Goal: Task Accomplishment & Management: Manage account settings

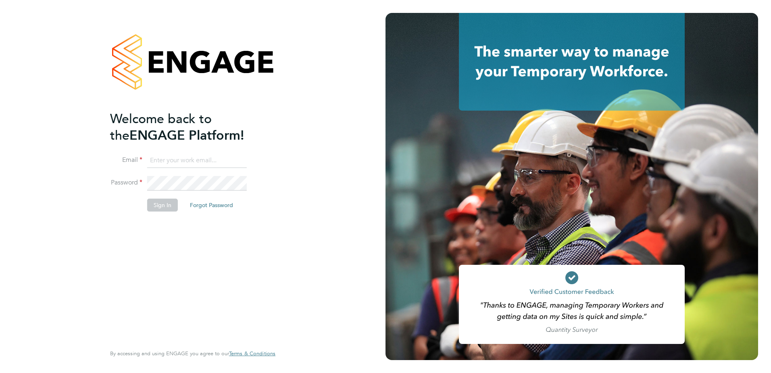
type input "sam.hutchinson@vistry.co.uk"
click at [160, 203] on button "Sign In" at bounding box center [162, 204] width 31 height 13
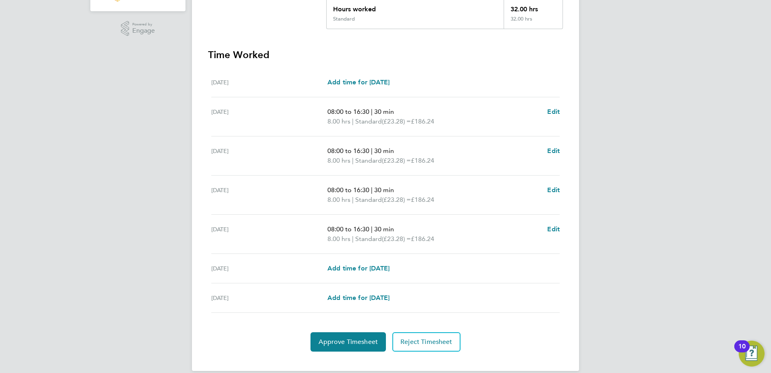
scroll to position [200, 0]
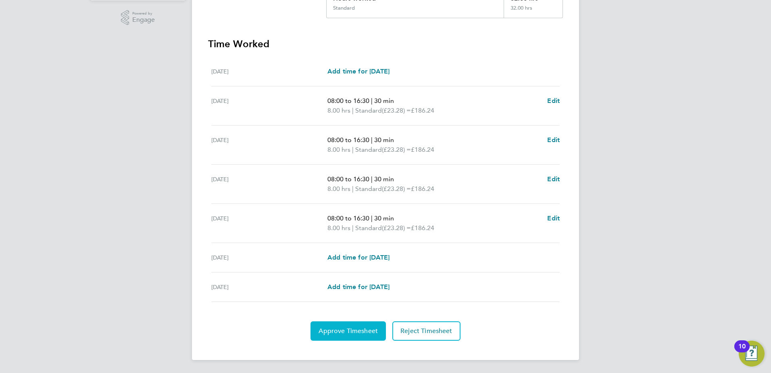
click at [339, 331] on span "Approve Timesheet" at bounding box center [348, 331] width 59 height 8
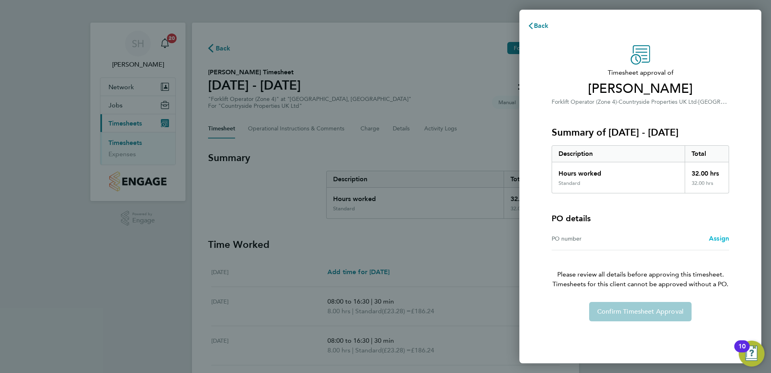
click at [717, 238] on span "Assign" at bounding box center [719, 238] width 20 height 8
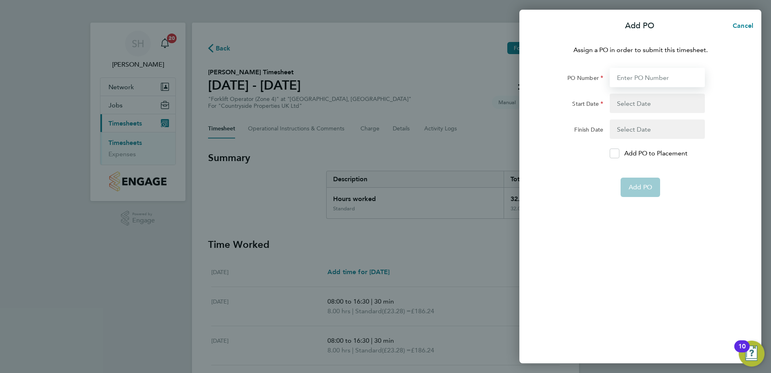
click at [629, 77] on input "PO Number" at bounding box center [657, 77] width 95 height 19
type input "M-BZ506-00078"
type input "[DATE]"
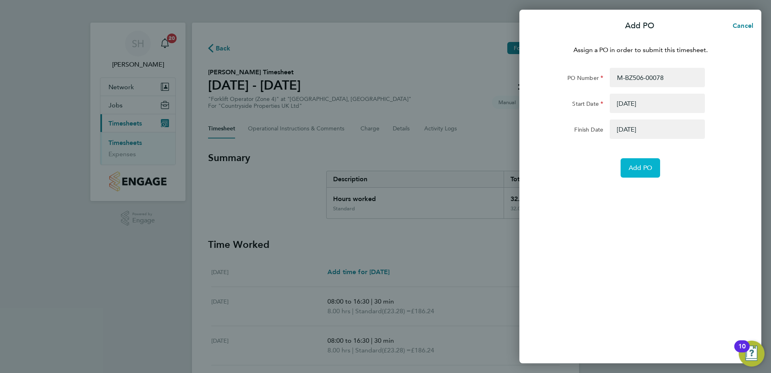
click at [637, 168] on span "Add PO" at bounding box center [640, 168] width 23 height 8
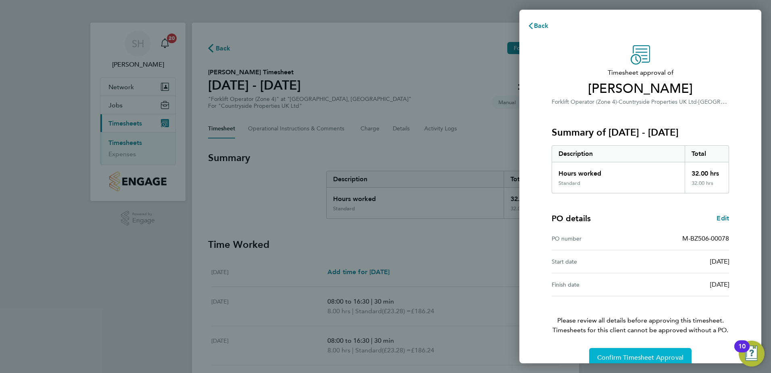
click at [635, 354] on span "Confirm Timesheet Approval" at bounding box center [640, 357] width 86 height 8
